Goal: Task Accomplishment & Management: Complete application form

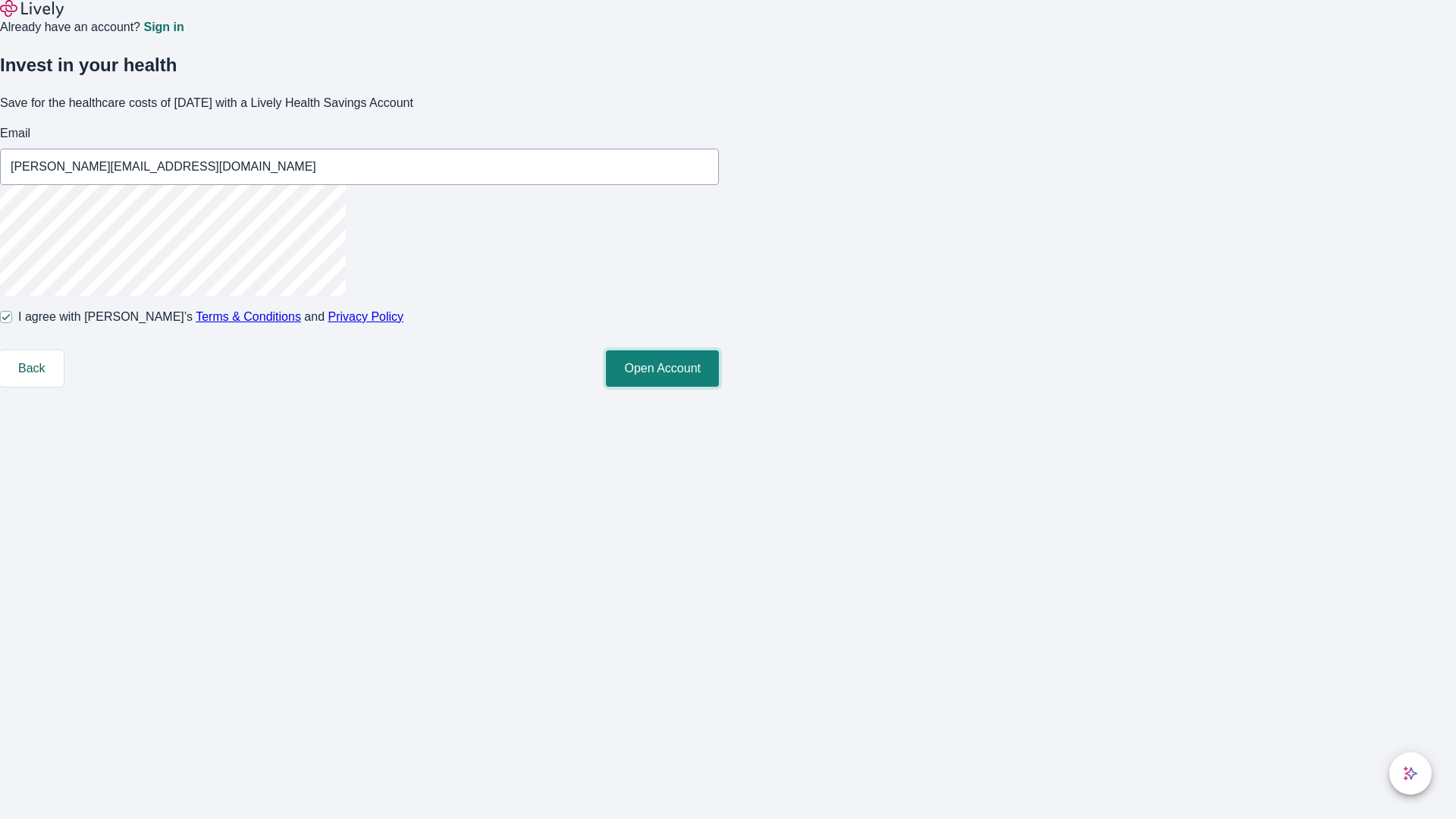
click at [719, 387] on button "Open Account" at bounding box center [662, 369] width 113 height 37
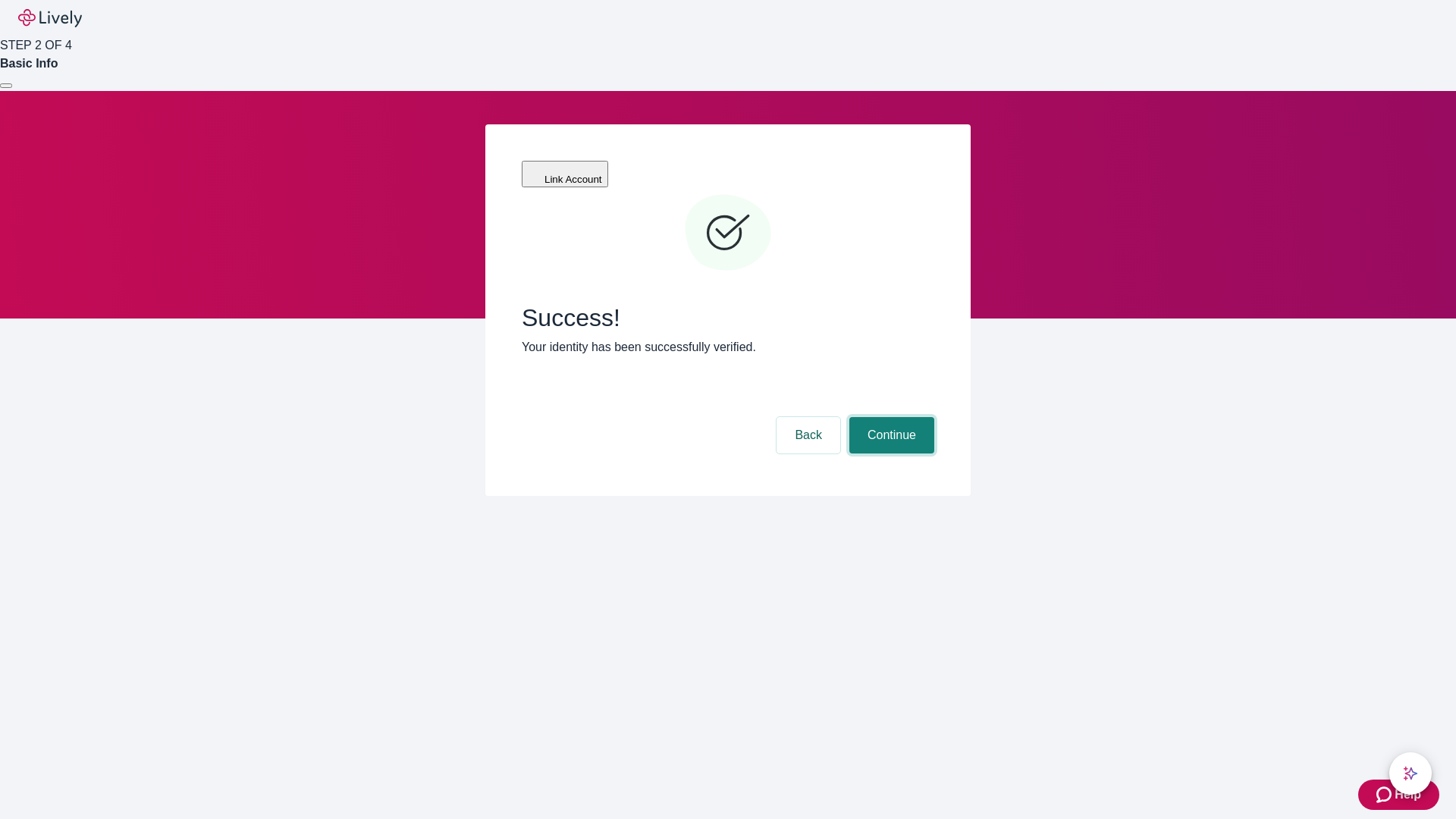
click at [889, 417] on button "Continue" at bounding box center [892, 435] width 85 height 37
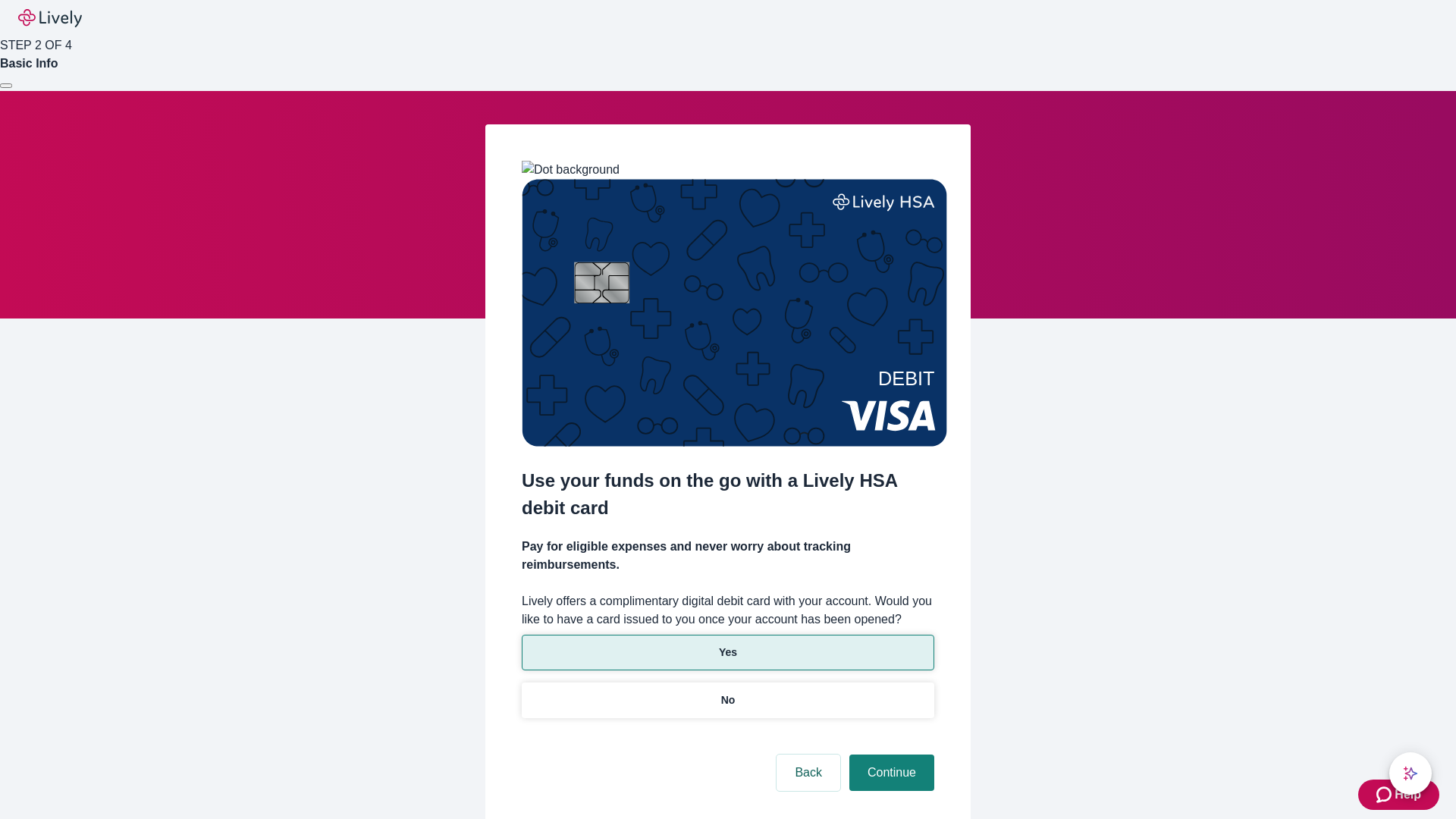
click at [727, 645] on p "Yes" at bounding box center [728, 652] width 18 height 16
click at [889, 755] on button "Continue" at bounding box center [892, 773] width 85 height 37
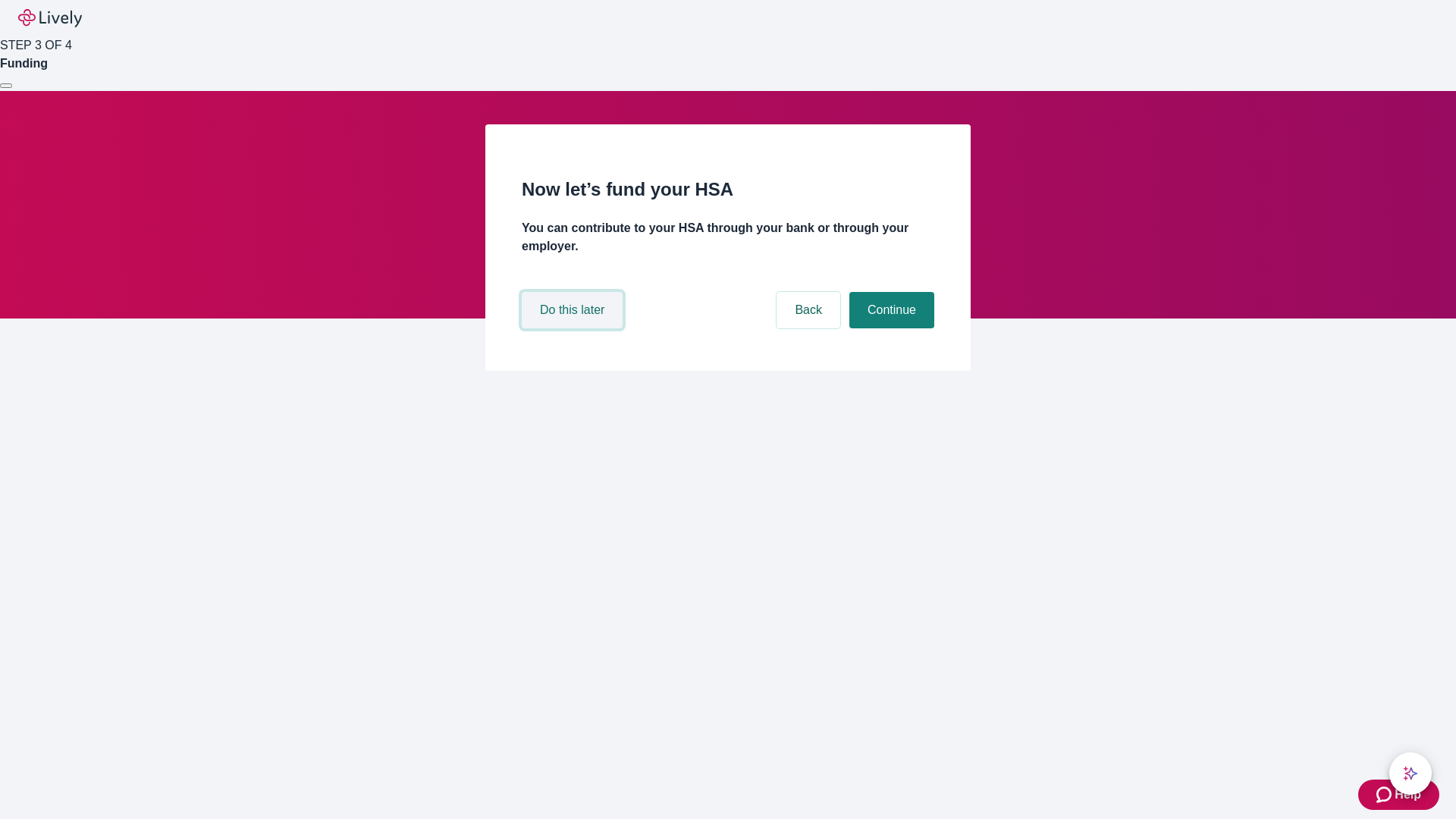
click at [574, 328] on button "Do this later" at bounding box center [572, 310] width 101 height 37
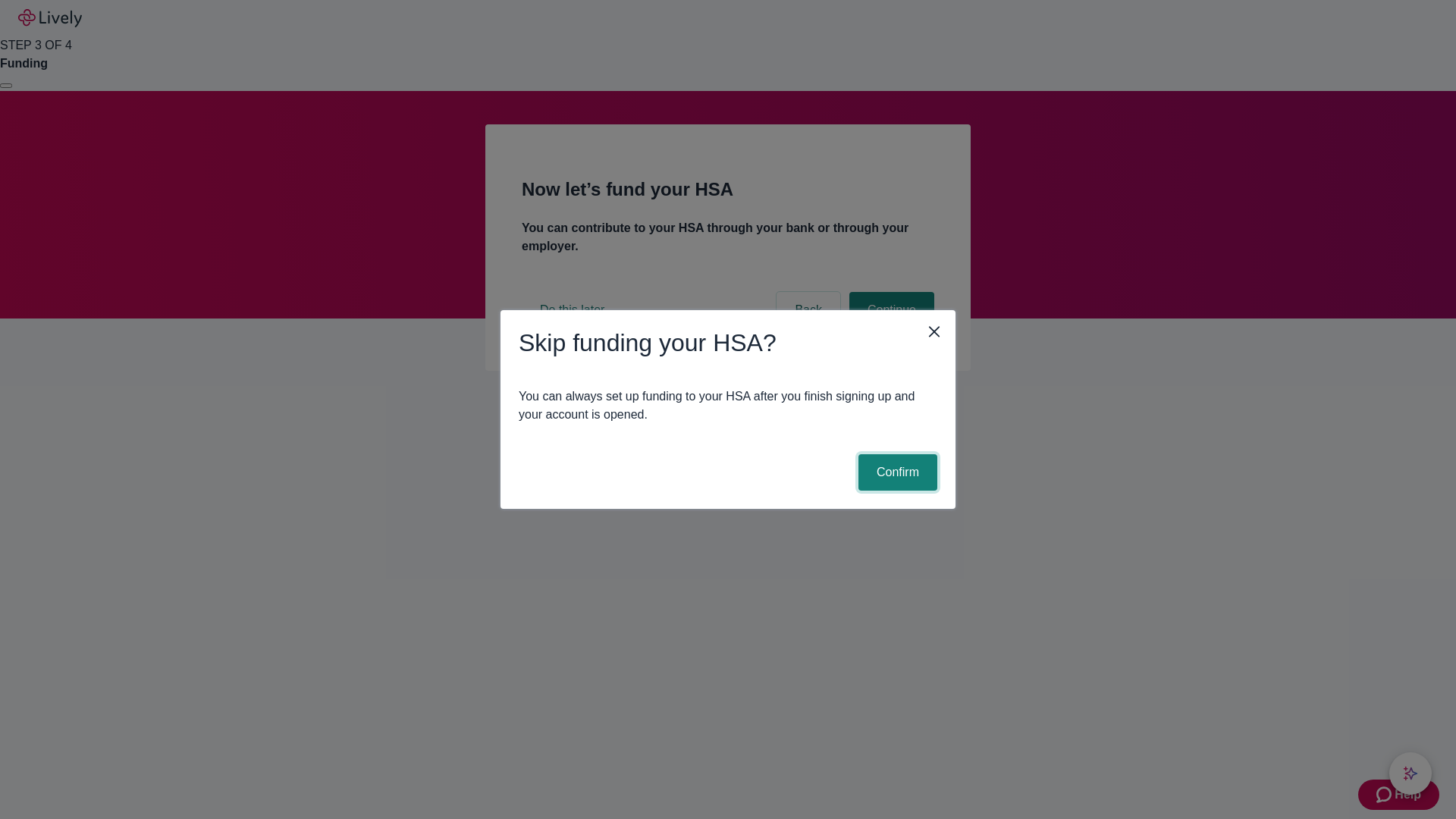
click at [895, 473] on button "Confirm" at bounding box center [898, 473] width 79 height 37
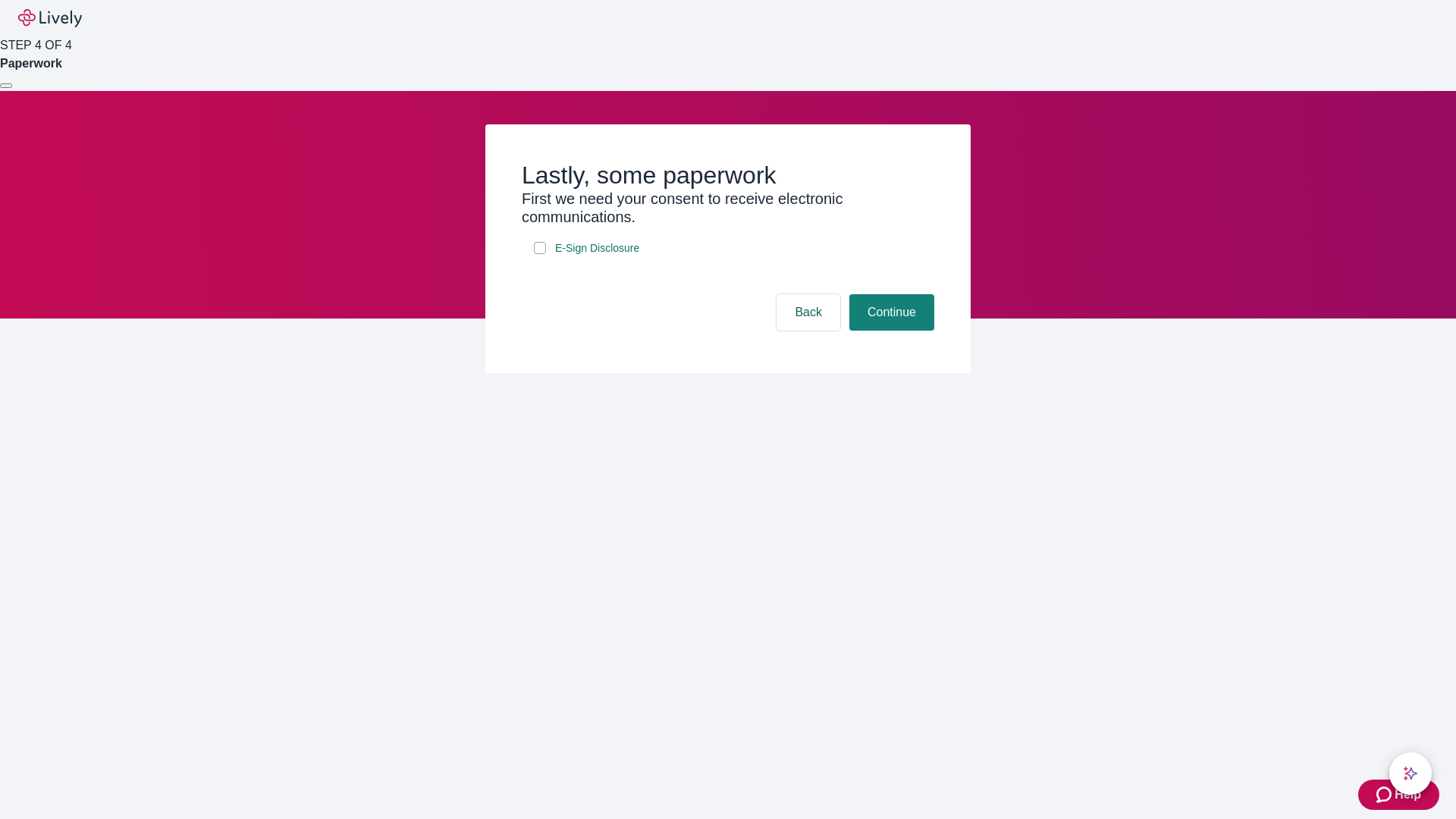
click at [540, 254] on input "E-Sign Disclosure" at bounding box center [540, 248] width 12 height 12
checkbox input "true"
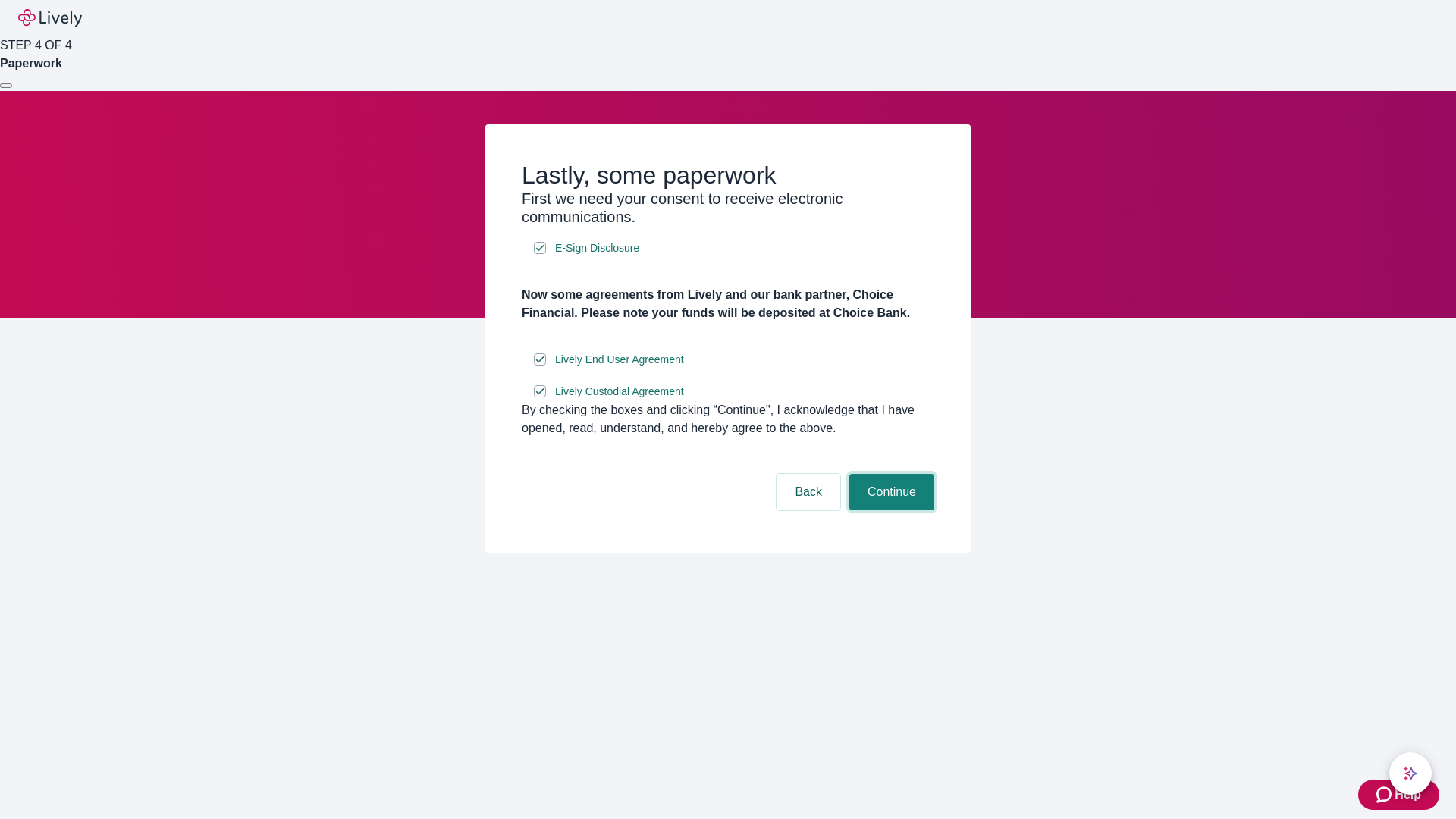
click at [889, 510] on button "Continue" at bounding box center [892, 492] width 85 height 37
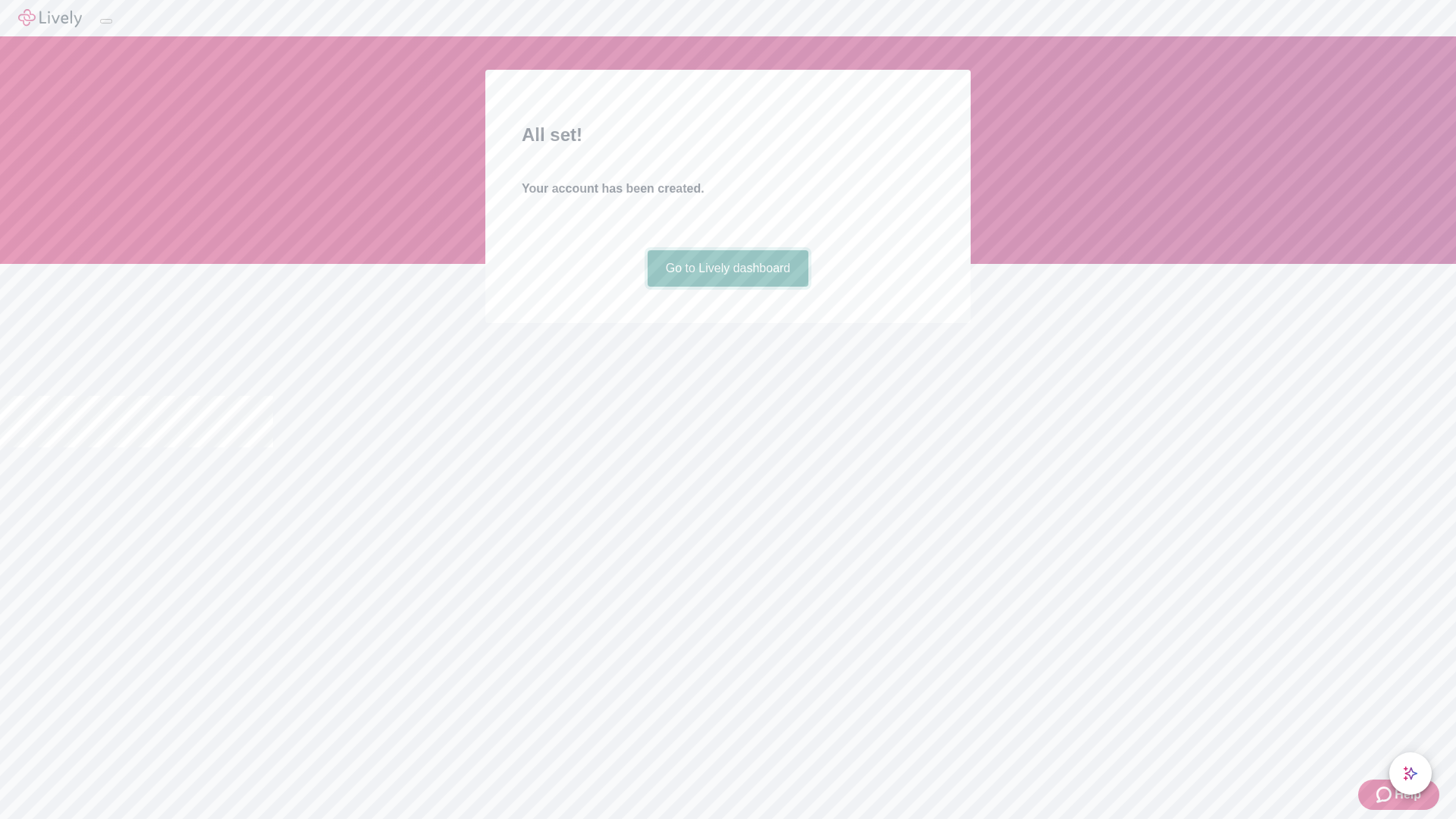
click at [727, 287] on link "Go to Lively dashboard" at bounding box center [728, 268] width 161 height 37
